Goal: Task Accomplishment & Management: Use online tool/utility

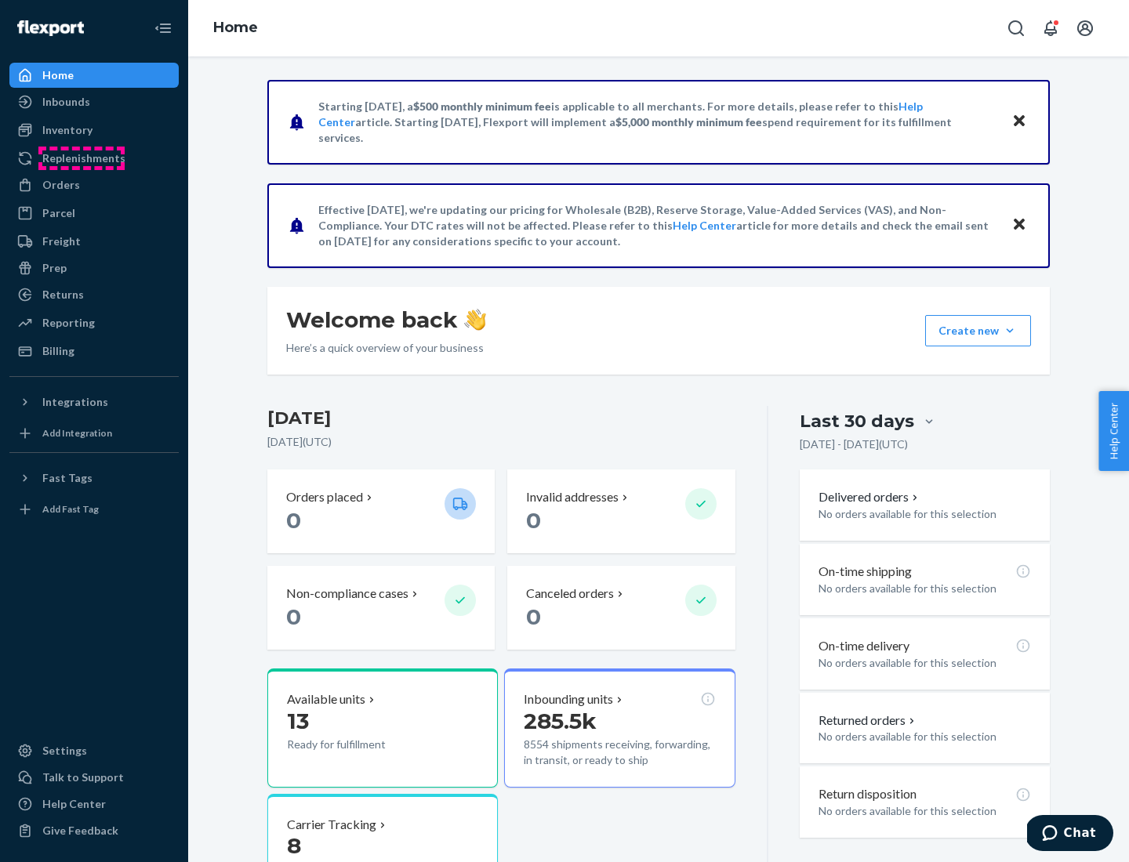
click at [82, 158] on div "Replenishments" at bounding box center [83, 159] width 83 height 16
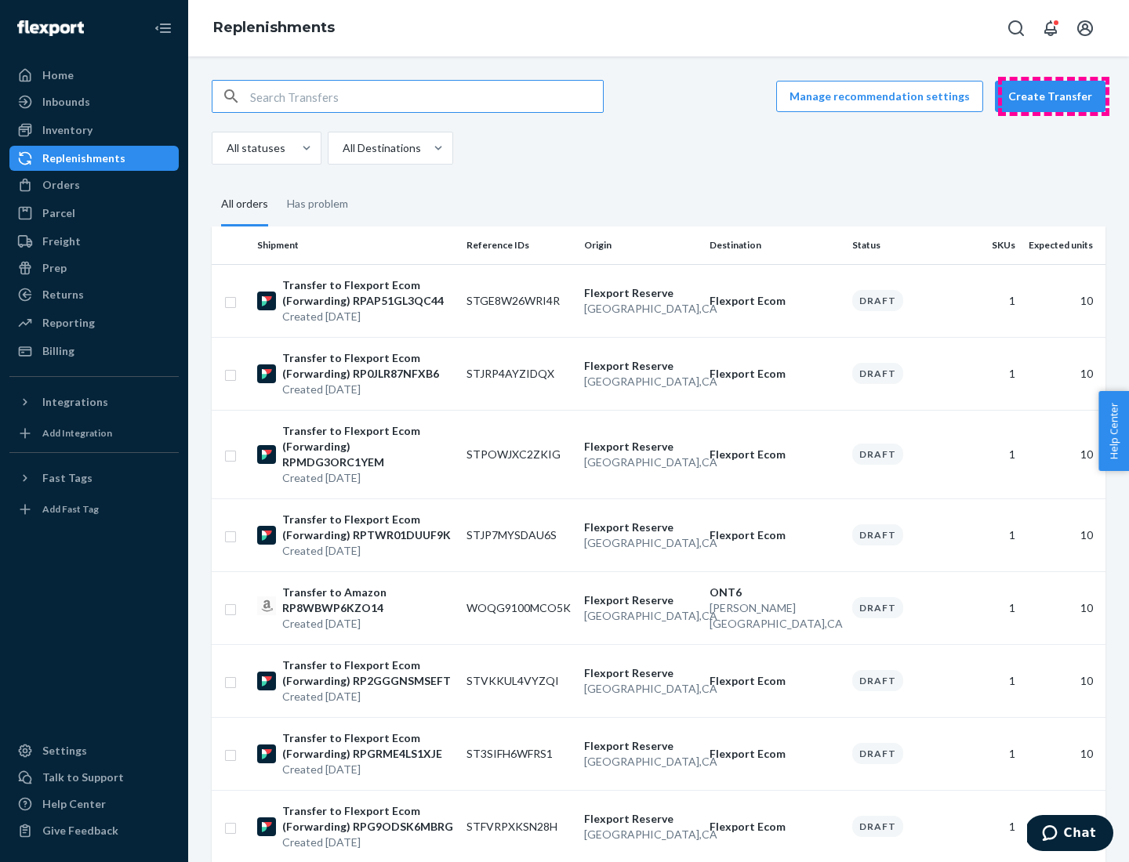
click at [1054, 96] on button "Create Transfer" at bounding box center [1050, 96] width 111 height 31
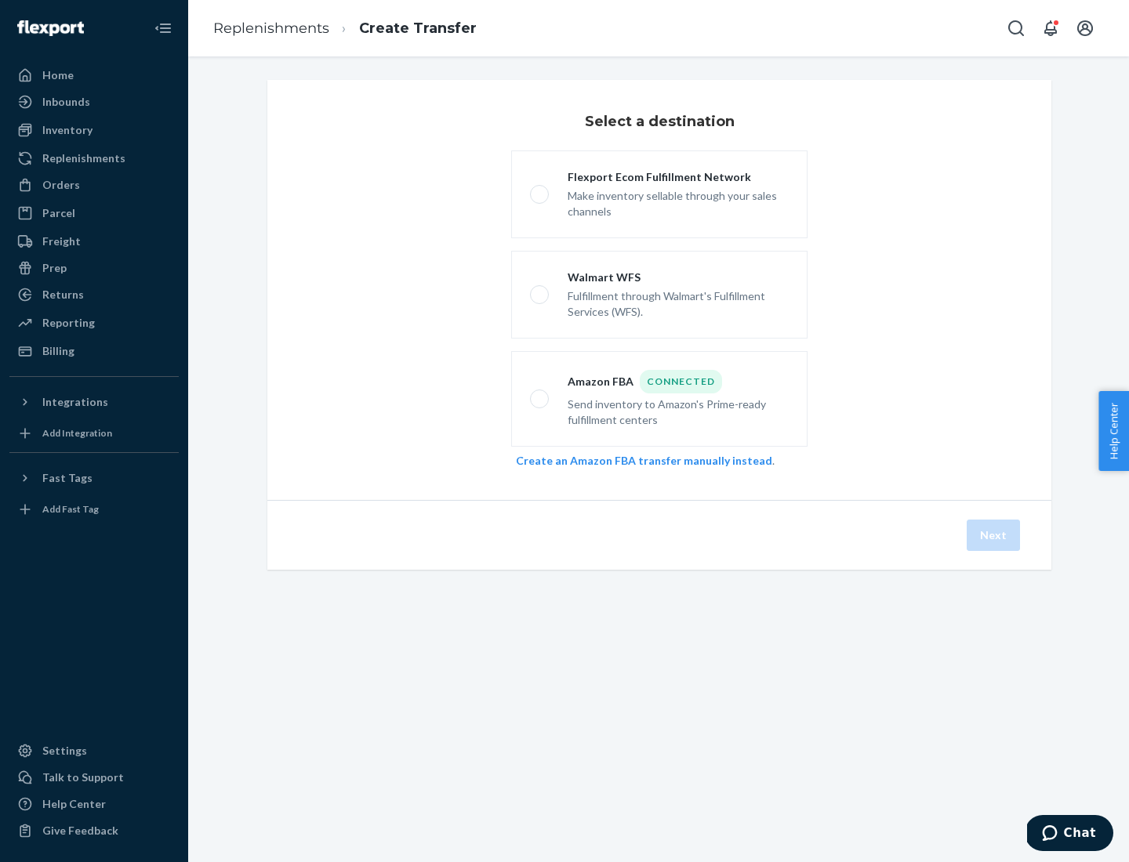
click at [678, 177] on div "Flexport Ecom Fulfillment Network" at bounding box center [678, 177] width 221 height 16
click at [540, 190] on input "Flexport Ecom Fulfillment Network Make inventory sellable through your sales ch…" at bounding box center [535, 195] width 10 height 10
radio input "true"
click at [994, 535] on button "Next" at bounding box center [993, 535] width 53 height 31
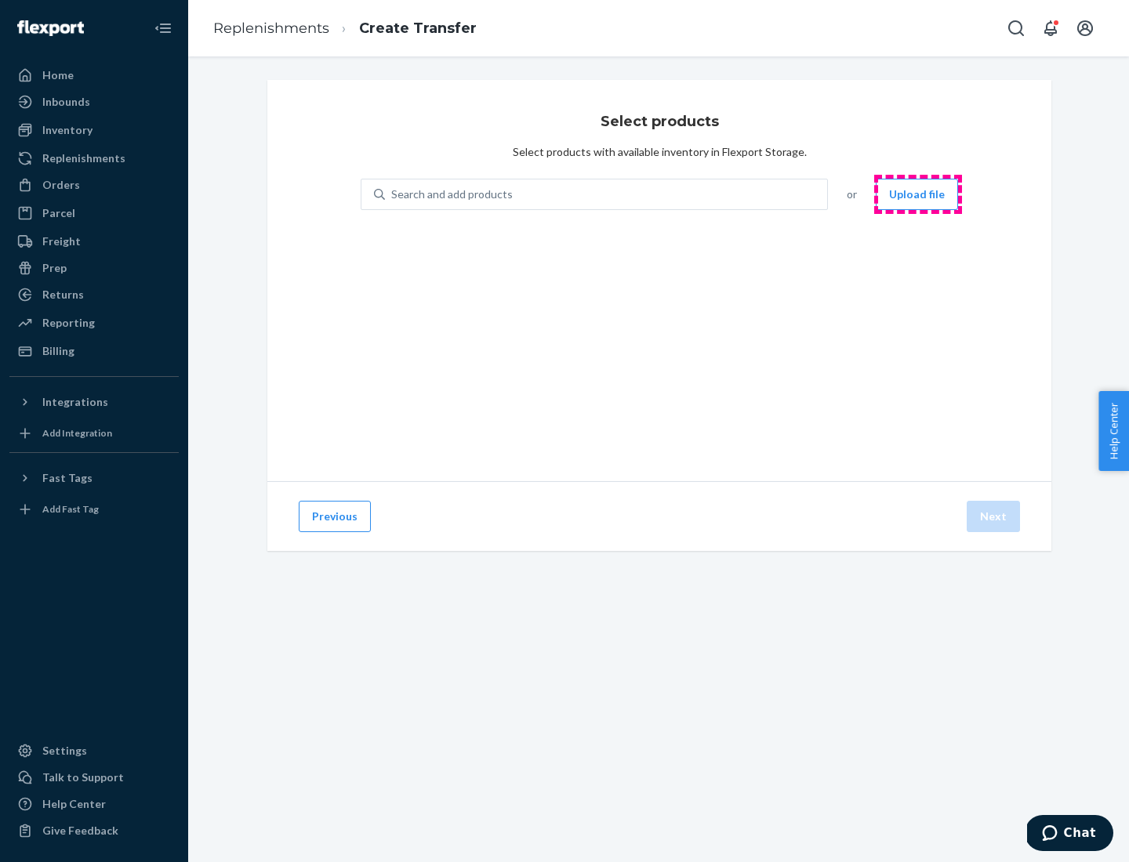
click at [918, 194] on button "Upload file" at bounding box center [917, 194] width 82 height 31
